Goal: Obtain resource: Download file/media

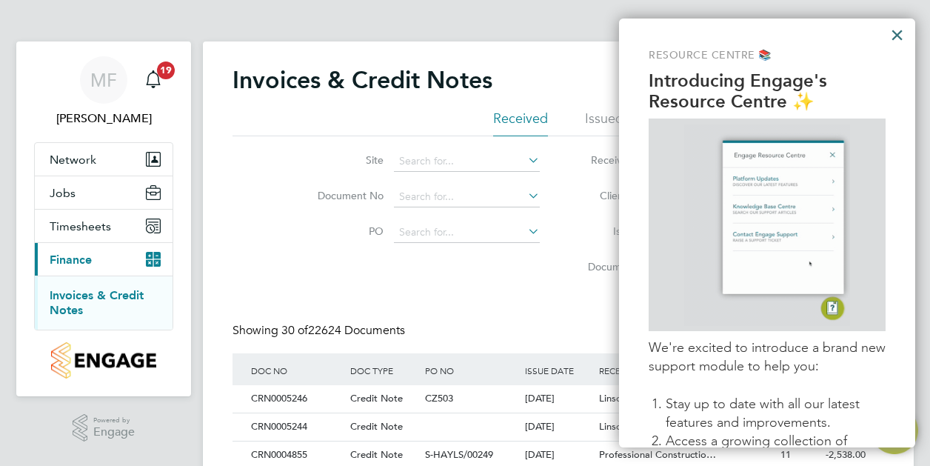
click at [891, 38] on button "×" at bounding box center [897, 35] width 14 height 24
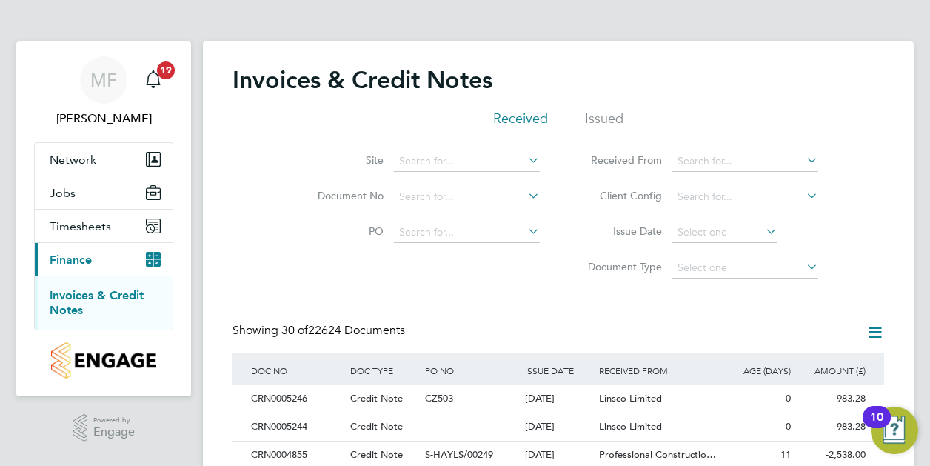
click at [525, 159] on icon at bounding box center [525, 160] width 0 height 21
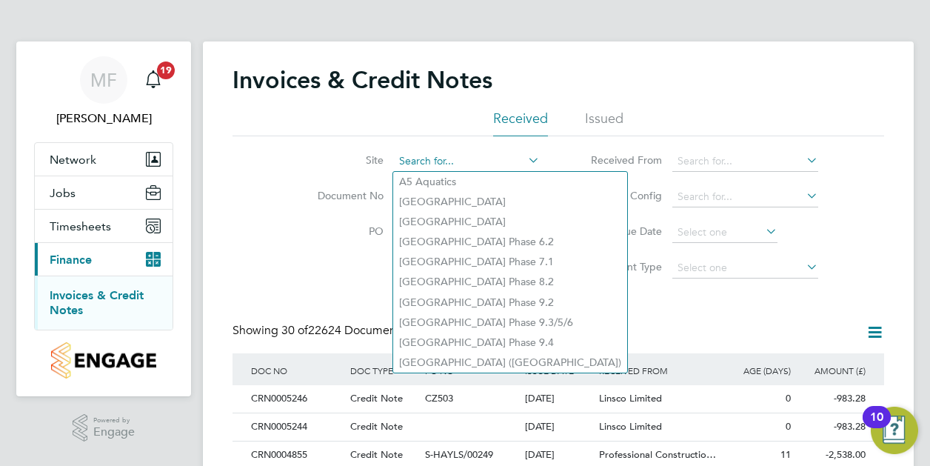
click at [447, 163] on input at bounding box center [467, 161] width 146 height 21
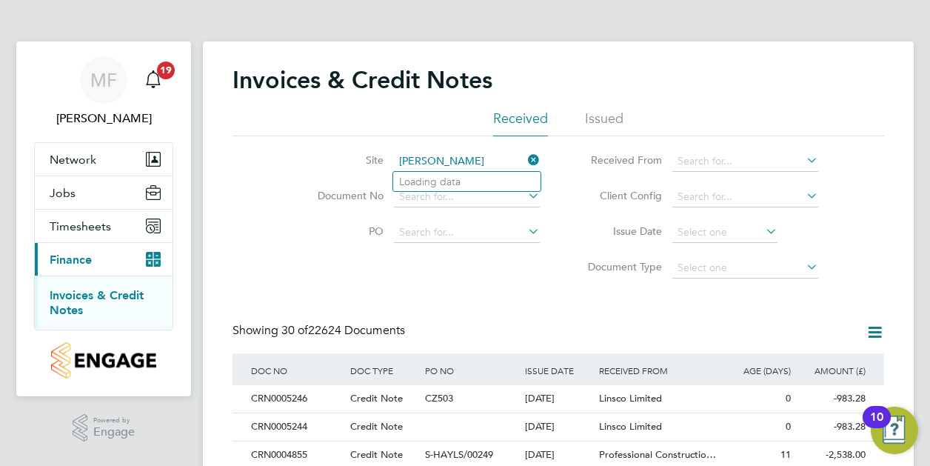
type input "[PERSON_NAME]"
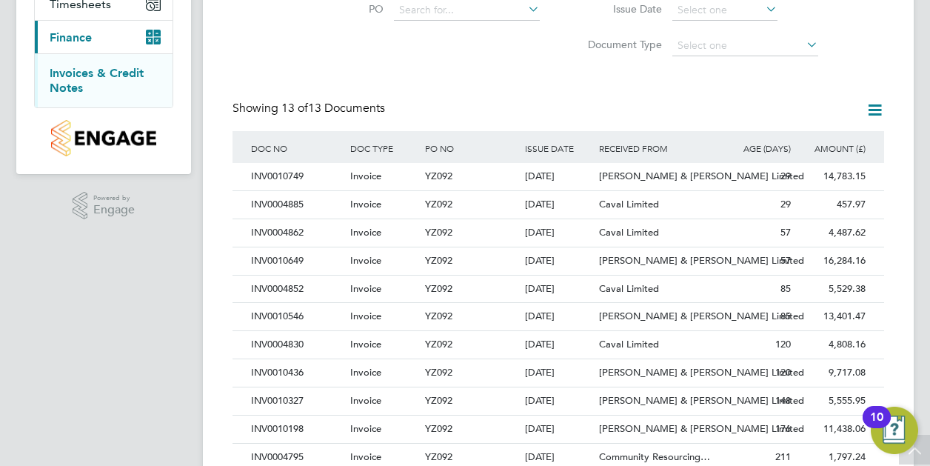
click at [881, 111] on icon at bounding box center [875, 110] width 19 height 19
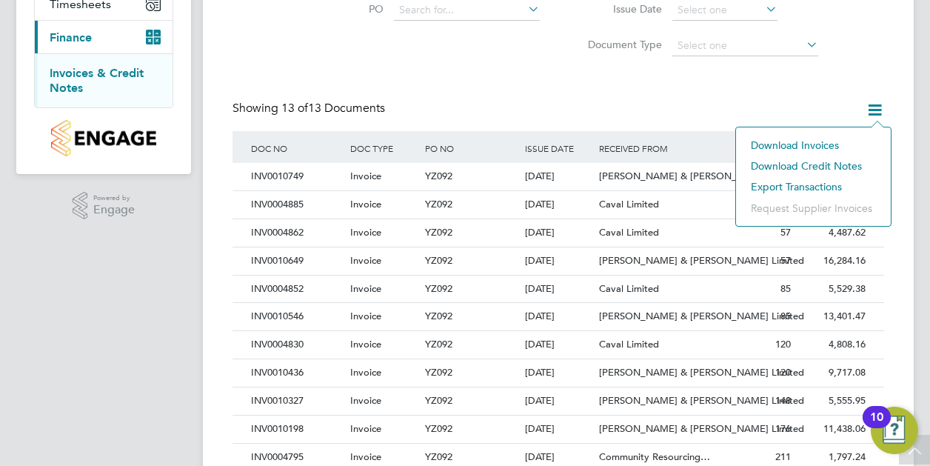
click at [800, 146] on li "Download invoices" at bounding box center [814, 145] width 140 height 21
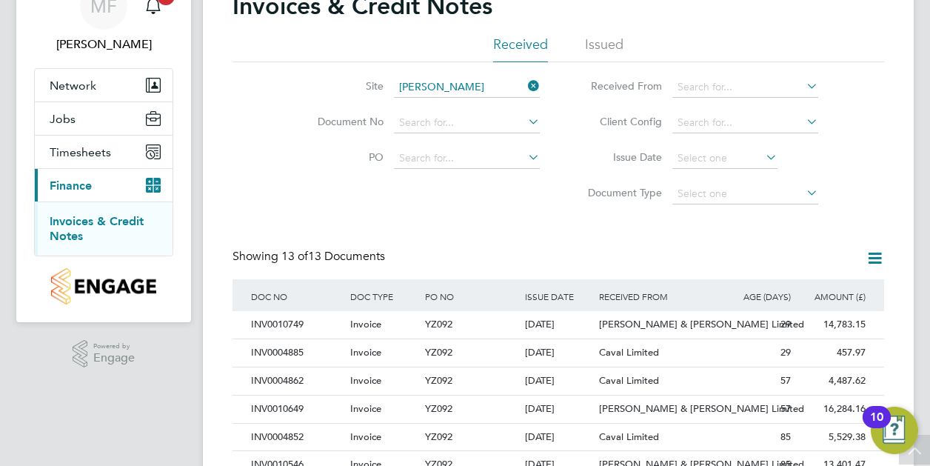
drag, startPoint x: 470, startPoint y: 204, endPoint x: 575, endPoint y: 204, distance: 105.2
click at [470, 204] on div "Site [PERSON_NAME] Document No PO Status Paid Date Issued To Received From Clie…" at bounding box center [559, 137] width 652 height 150
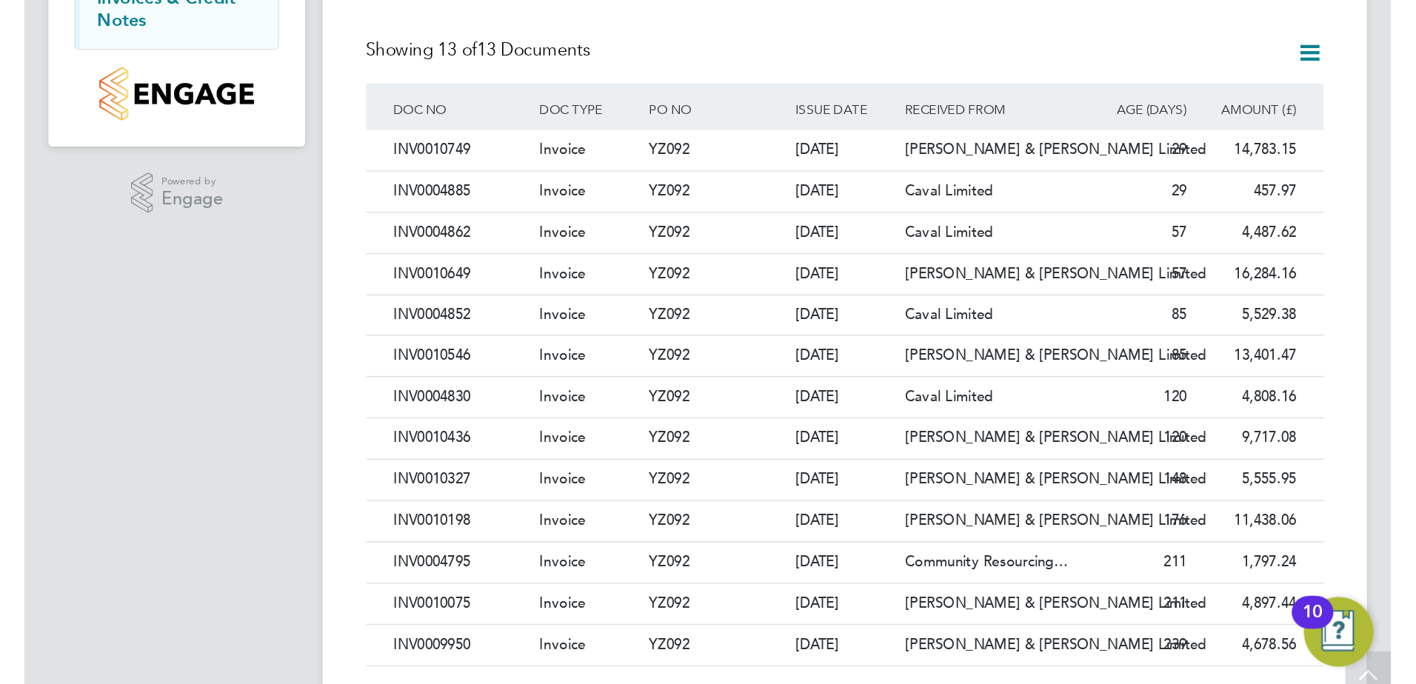
scroll to position [27, 0]
